Goal: Task Accomplishment & Management: Complete application form

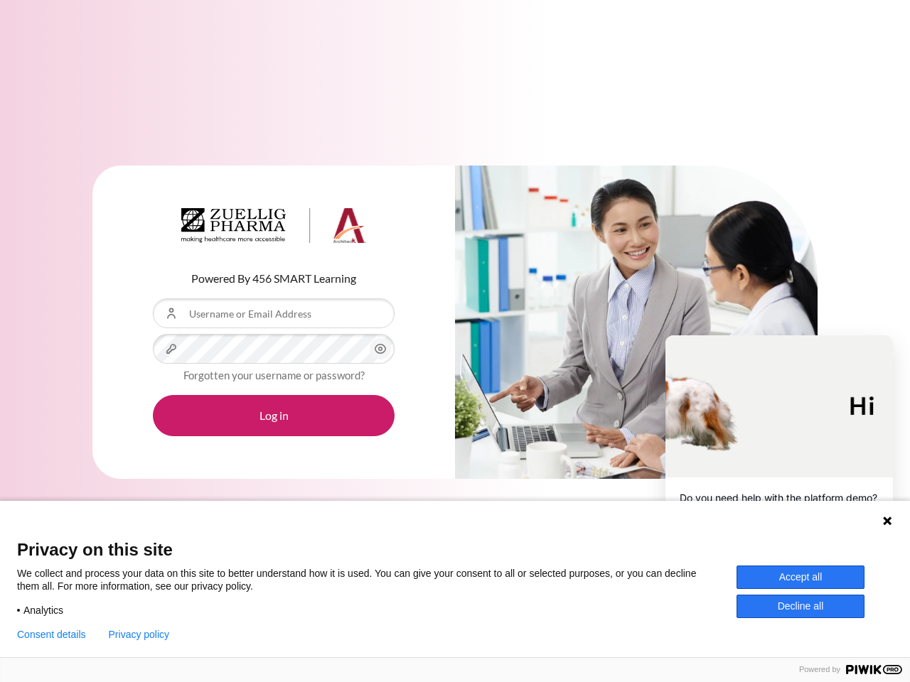
click at [455, 341] on div "Content" at bounding box center [636, 323] width 363 height 314
click at [380, 349] on icon "Content" at bounding box center [380, 349] width 17 height 17
click at [274, 416] on button "Log in" at bounding box center [274, 415] width 242 height 41
click at [887, 521] on icon at bounding box center [887, 521] width 9 height 9
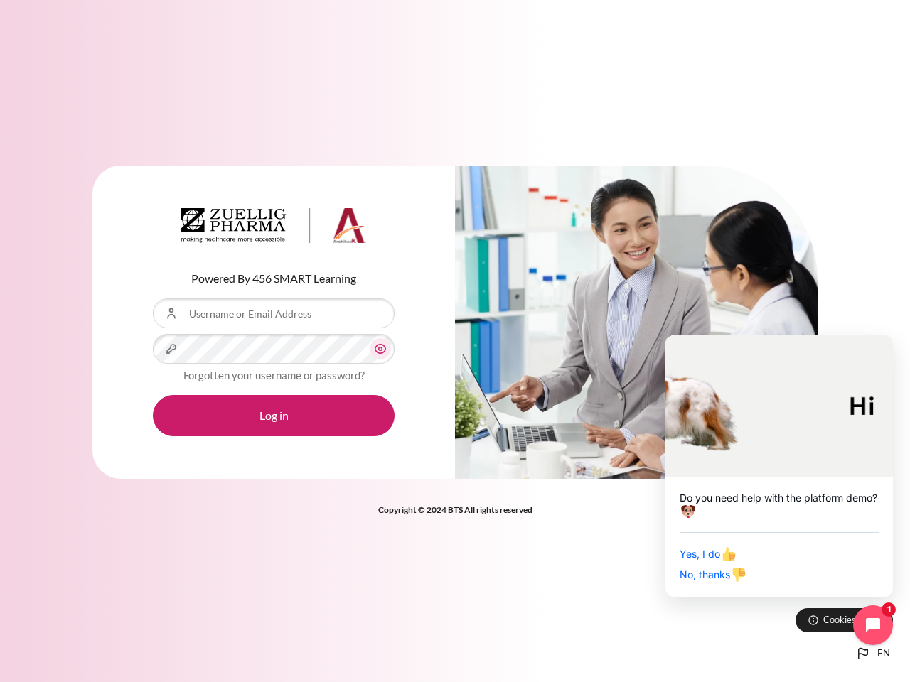
click at [800, 577] on div "Yes, I do No, thanks" at bounding box center [779, 557] width 199 height 50
click at [800, 606] on div "Powered By 456 SMART Learning Username or Email Address Password Forgotten your…" at bounding box center [455, 341] width 910 height 682
click at [51, 635] on div "Powered By 456 SMART Learning Username or Email Address Password Forgotten your…" at bounding box center [455, 341] width 910 height 682
